Goal: Download file/media

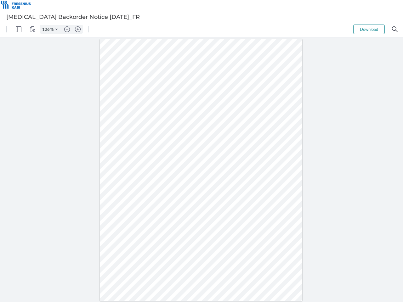
click at [19, 29] on img "Panel" at bounding box center [19, 29] width 6 height 6
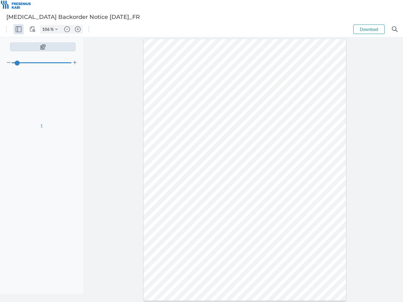
click at [32, 29] on img "View Controls" at bounding box center [33, 29] width 6 height 6
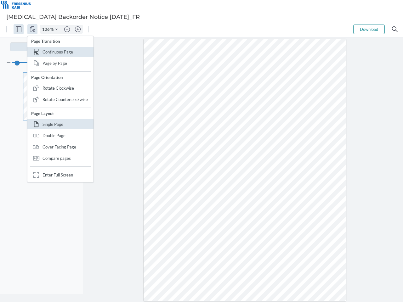
click at [47, 29] on input "106" at bounding box center [45, 29] width 10 height 6
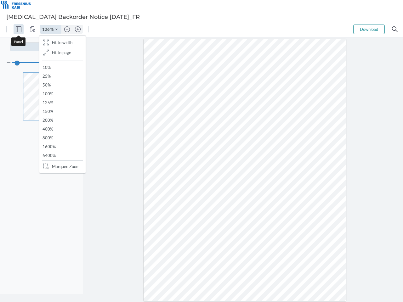
click at [56, 29] on img "Zoom Controls" at bounding box center [56, 29] width 3 height 3
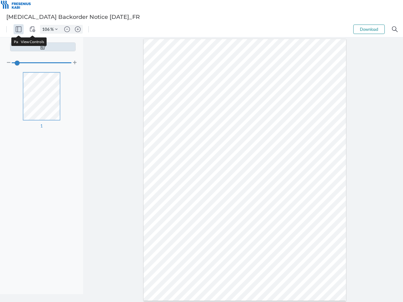
click at [67, 29] on img "Zoom out" at bounding box center [67, 29] width 6 height 6
click at [78, 29] on img "Zoom in" at bounding box center [78, 29] width 6 height 6
type input "106"
click at [369, 29] on button "Download" at bounding box center [368, 29] width 31 height 9
click at [394, 29] on img "Search" at bounding box center [395, 29] width 6 height 6
